Goal: Task Accomplishment & Management: Manage account settings

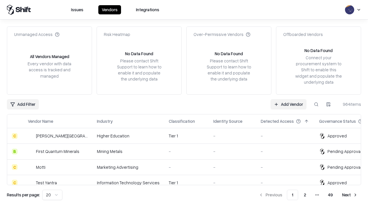
click at [288, 104] on link "Add Vendor" at bounding box center [288, 104] width 36 height 10
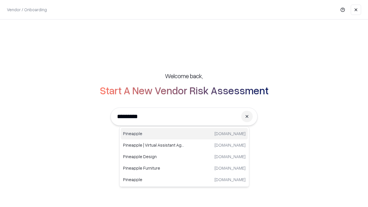
click at [184, 134] on div "Pineapple [DOMAIN_NAME]" at bounding box center [184, 133] width 127 height 11
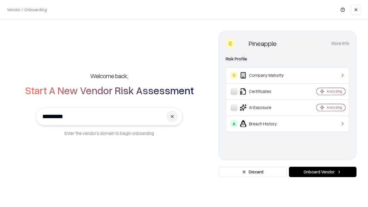
type input "*********"
click at [322, 172] on button "Onboard Vendor" at bounding box center [323, 172] width 68 height 10
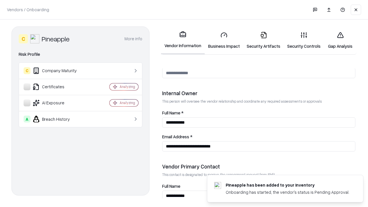
scroll to position [298, 0]
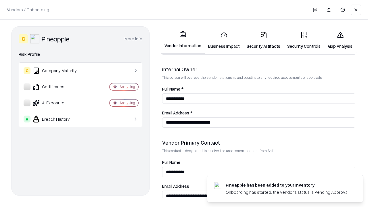
click at [263, 40] on link "Security Artifacts" at bounding box center [263, 40] width 41 height 27
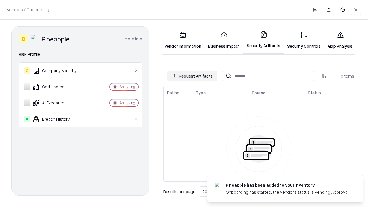
click at [192, 76] on button "Request Artifacts" at bounding box center [192, 76] width 50 height 10
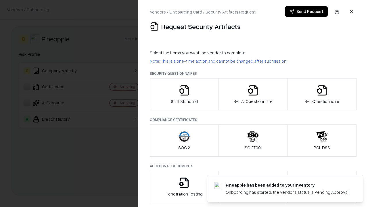
click at [322, 94] on icon "button" at bounding box center [321, 89] width 11 height 11
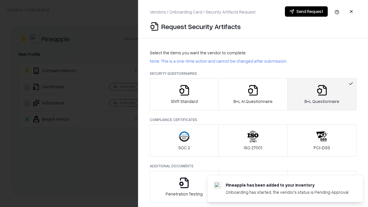
click at [253, 94] on icon "button" at bounding box center [252, 89] width 11 height 11
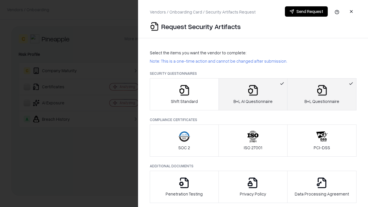
click at [306, 11] on button "Send Request" at bounding box center [306, 11] width 43 height 10
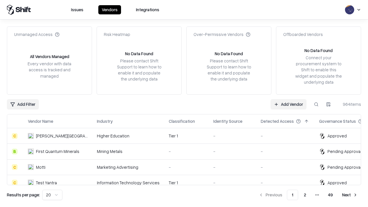
click at [288, 104] on link "Add Vendor" at bounding box center [288, 104] width 36 height 10
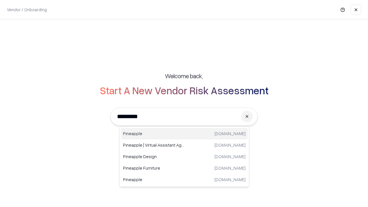
click at [184, 134] on div "Pineapple [DOMAIN_NAME]" at bounding box center [184, 133] width 127 height 11
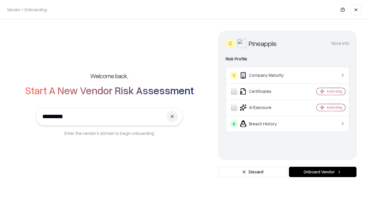
type input "*********"
click at [322, 172] on button "Onboard Vendor" at bounding box center [323, 172] width 68 height 10
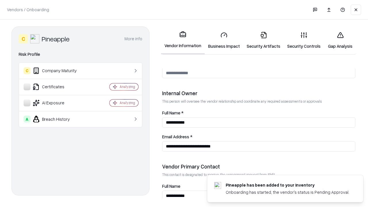
scroll to position [298, 0]
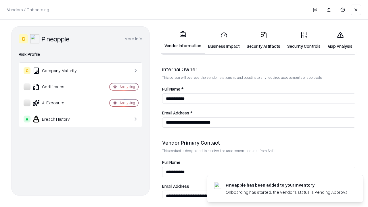
click at [340, 40] on link "Gap Analysis" at bounding box center [340, 40] width 32 height 27
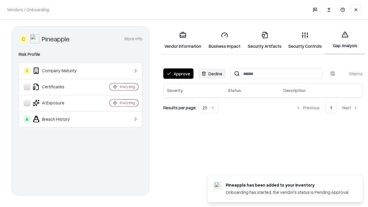
click at [178, 74] on button "Approve" at bounding box center [178, 73] width 30 height 10
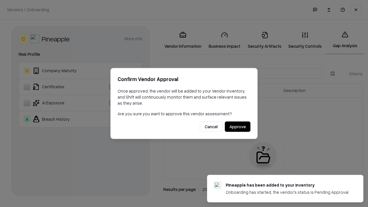
click at [237, 126] on button "Approve" at bounding box center [238, 127] width 26 height 10
